Goal: Information Seeking & Learning: Learn about a topic

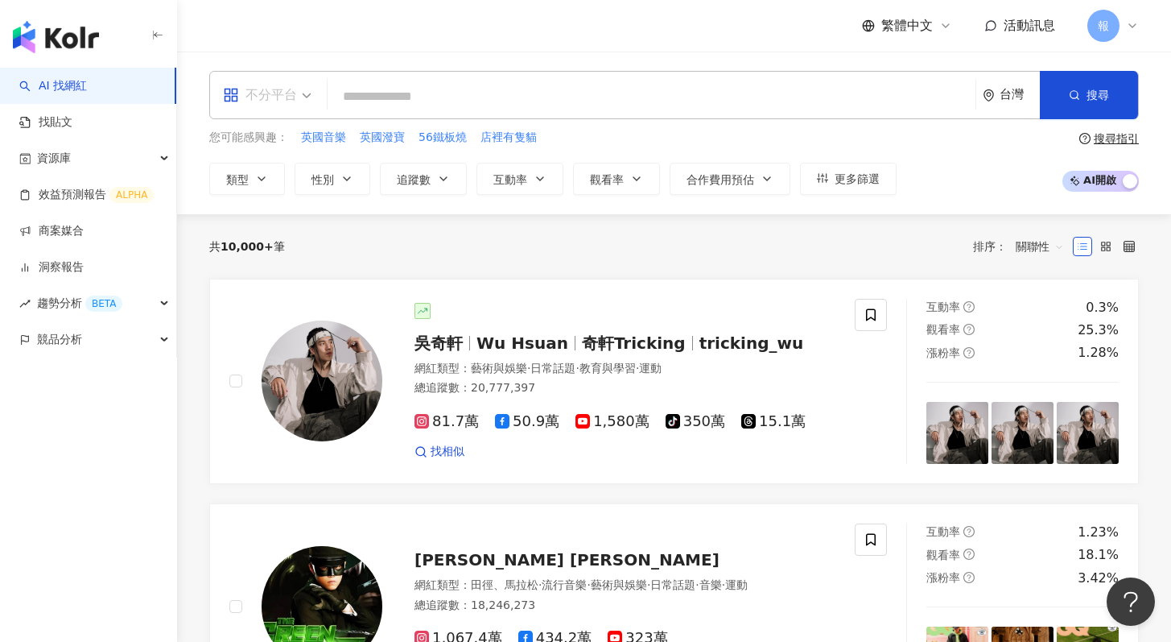
click at [305, 113] on span at bounding box center [267, 95] width 89 height 47
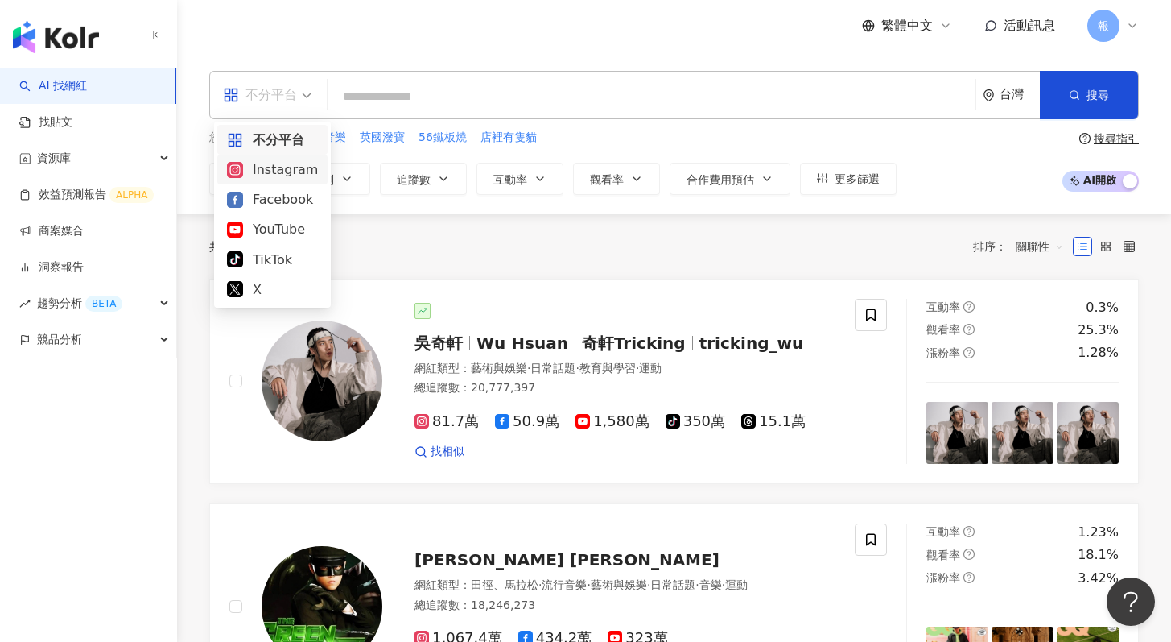
click at [296, 172] on div "Instagram" at bounding box center [272, 169] width 91 height 20
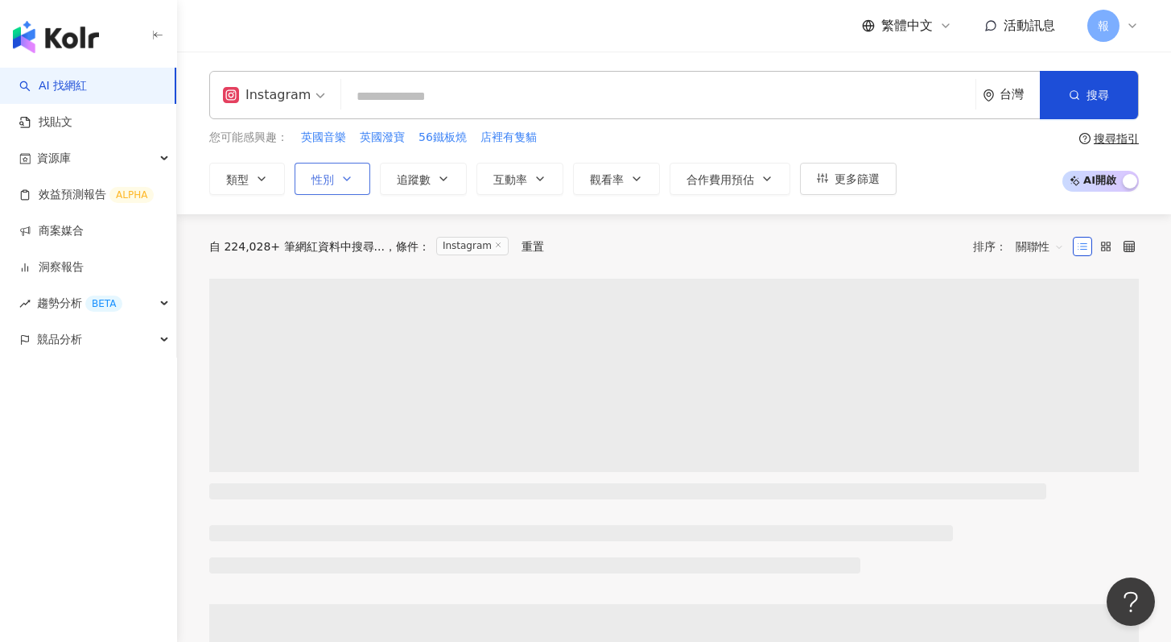
click at [350, 172] on icon "button" at bounding box center [347, 178] width 13 height 13
click at [372, 240] on span "女" at bounding box center [384, 231] width 24 height 18
click at [445, 94] on input "search" at bounding box center [658, 96] width 621 height 31
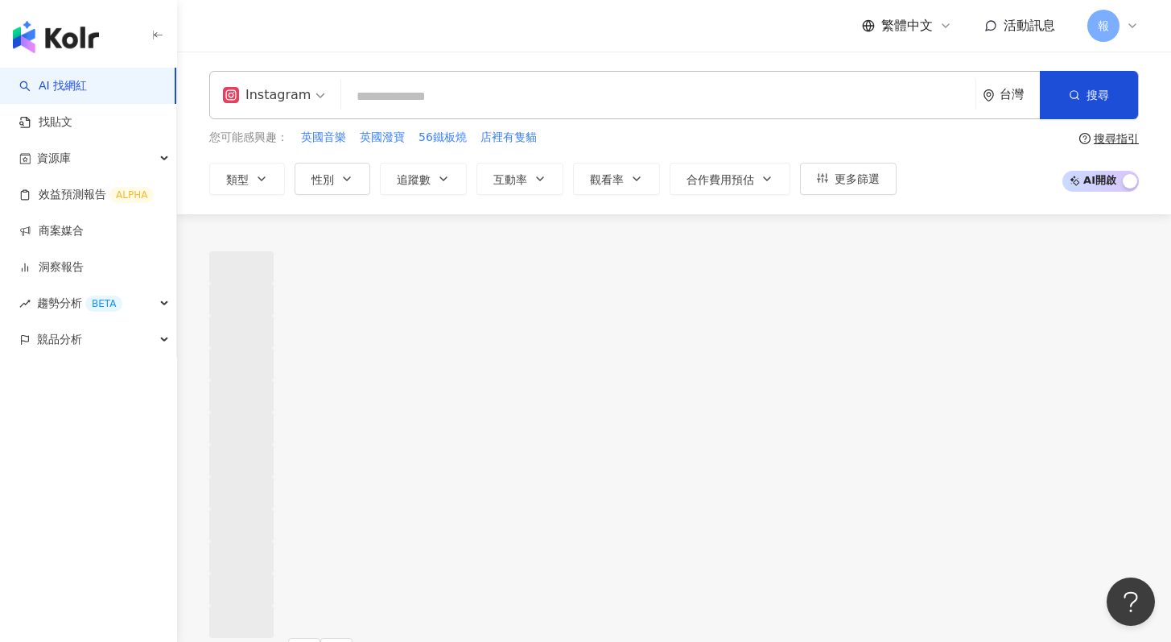
type input "*"
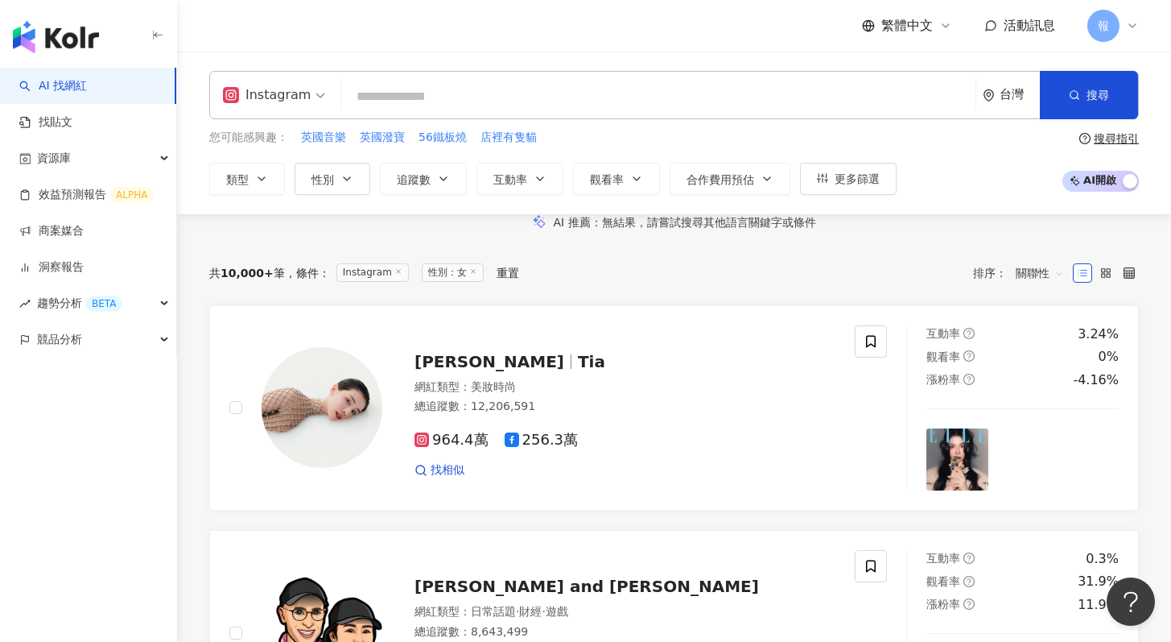
type input "*"
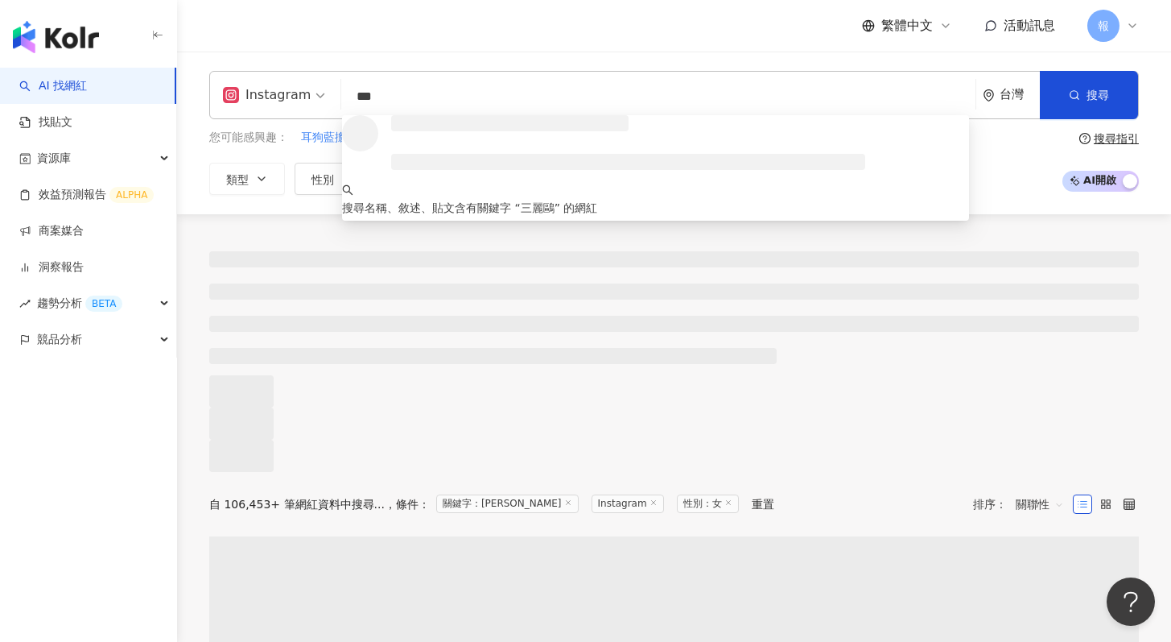
type input "***"
